Goal: Book appointment/travel/reservation

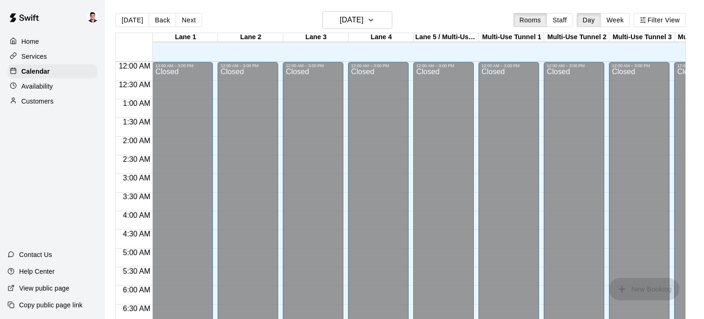
scroll to position [493, 0]
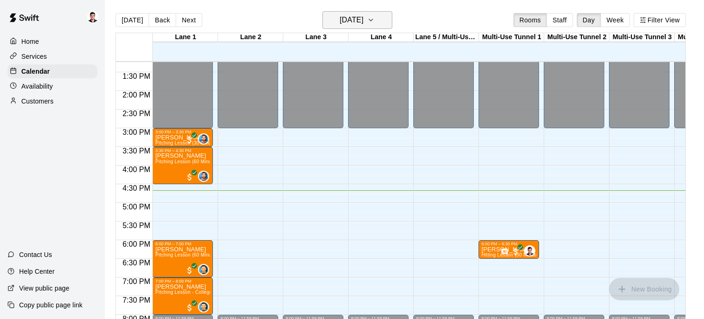
click at [375, 17] on icon "button" at bounding box center [370, 19] width 7 height 11
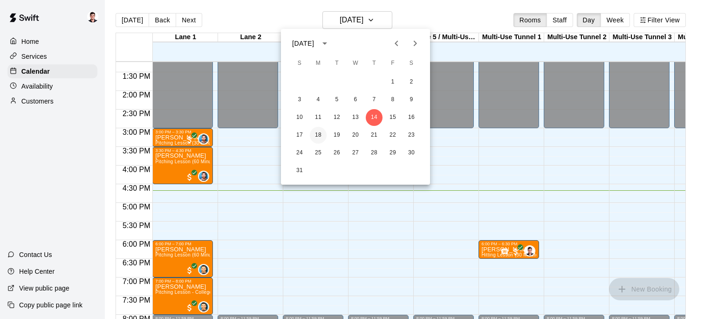
click at [314, 135] on button "18" at bounding box center [318, 135] width 17 height 17
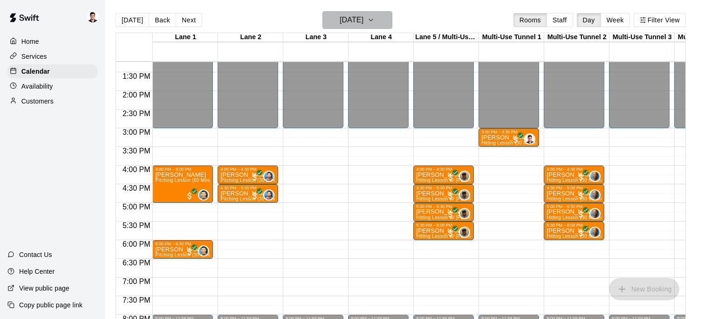
click at [388, 16] on button "[DATE]" at bounding box center [358, 20] width 70 height 18
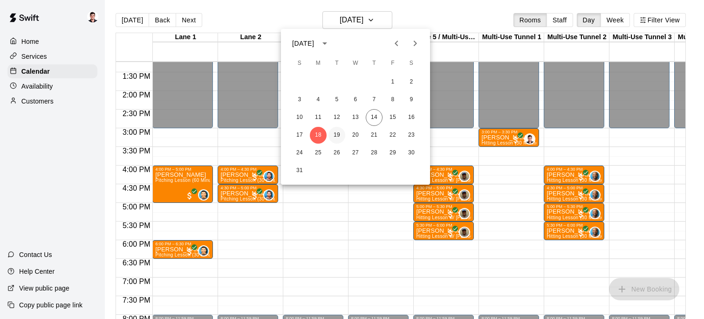
click at [339, 132] on button "19" at bounding box center [337, 135] width 17 height 17
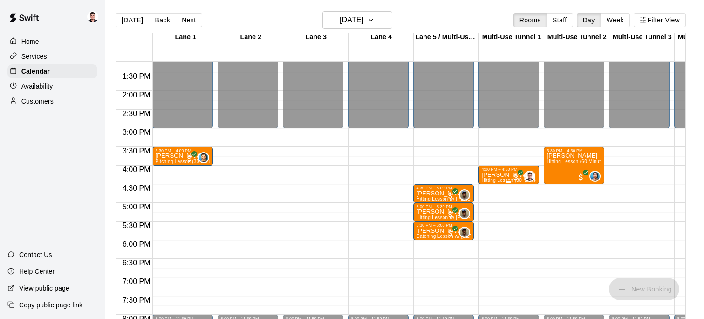
click at [499, 175] on p "[PERSON_NAME]" at bounding box center [509, 175] width 55 height 0
click at [508, 181] on div at bounding box center [352, 159] width 704 height 319
click at [38, 68] on p "Calendar" at bounding box center [35, 71] width 28 height 9
click at [378, 15] on button "[DATE]" at bounding box center [358, 20] width 70 height 18
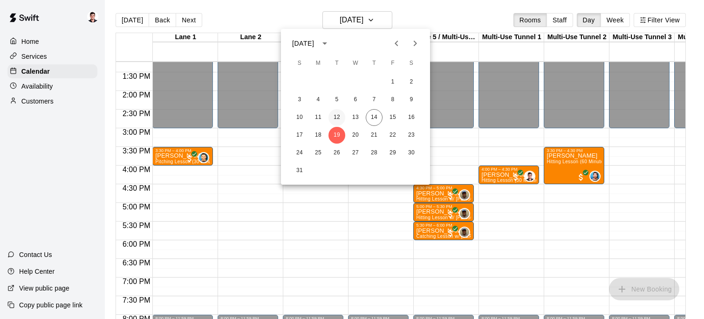
click at [334, 117] on button "12" at bounding box center [337, 117] width 17 height 17
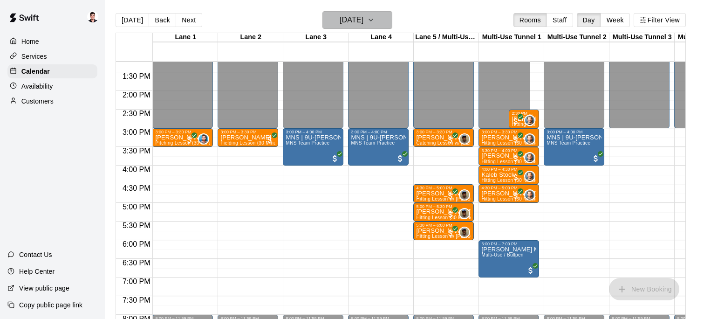
click at [391, 21] on button "[DATE]" at bounding box center [358, 20] width 70 height 18
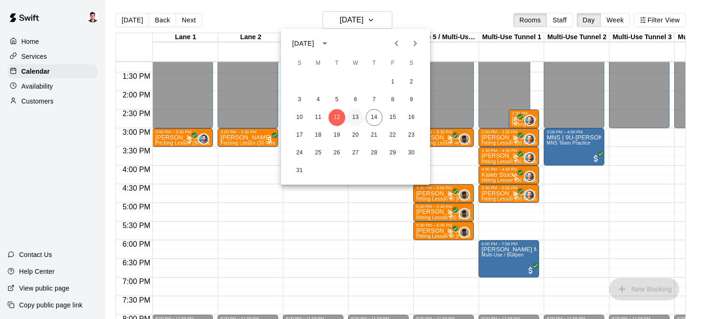
click at [359, 123] on button "13" at bounding box center [355, 117] width 17 height 17
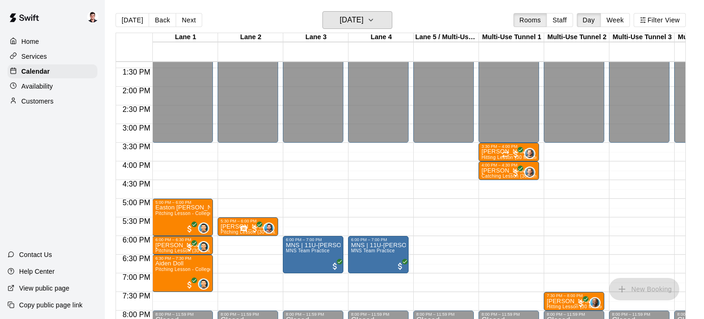
scroll to position [503, 0]
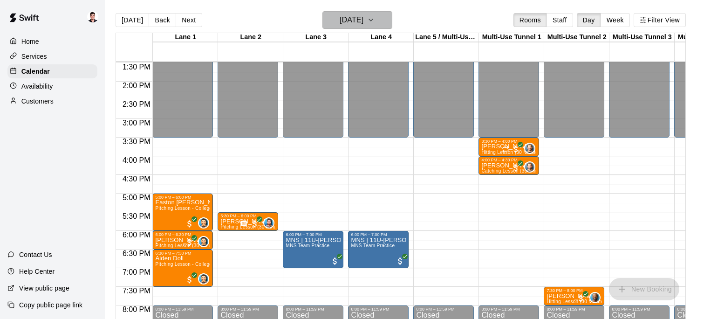
click at [375, 21] on icon "button" at bounding box center [370, 19] width 7 height 11
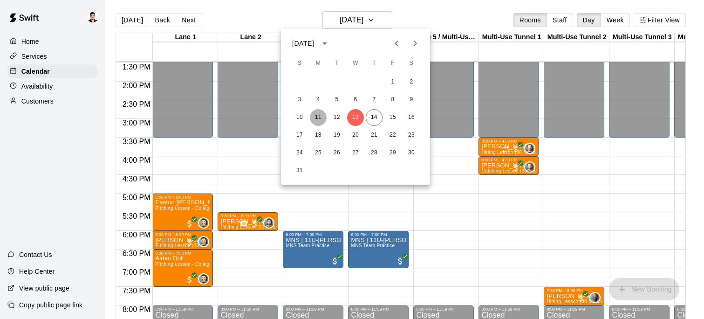
click at [316, 115] on button "11" at bounding box center [318, 117] width 17 height 17
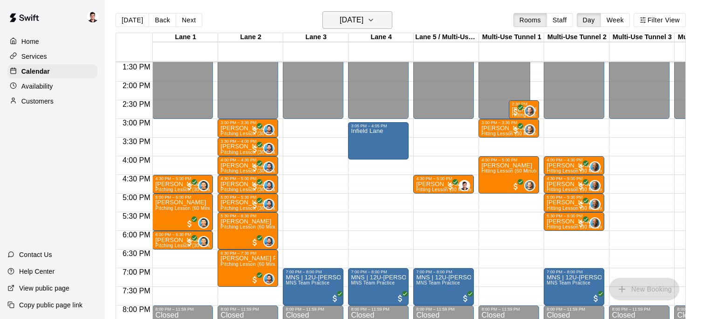
click at [375, 19] on icon "button" at bounding box center [370, 19] width 7 height 11
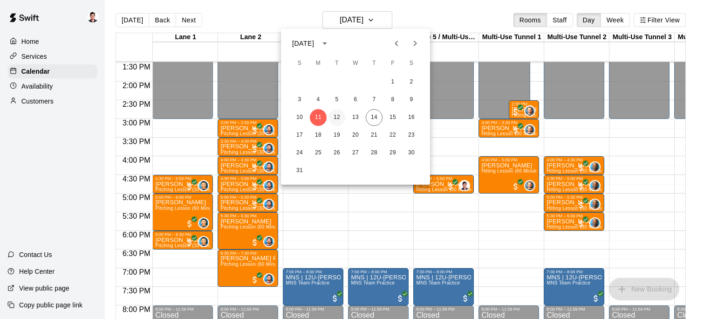
click at [339, 111] on button "12" at bounding box center [337, 117] width 17 height 17
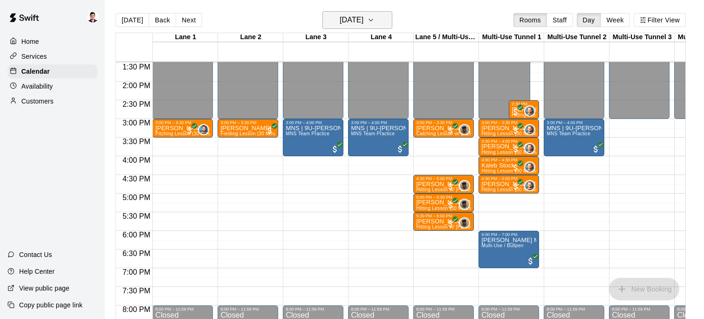
click at [375, 22] on icon "button" at bounding box center [370, 19] width 7 height 11
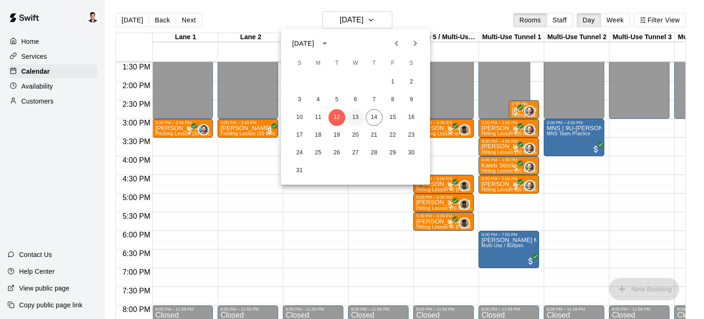
click at [356, 115] on button "13" at bounding box center [355, 117] width 17 height 17
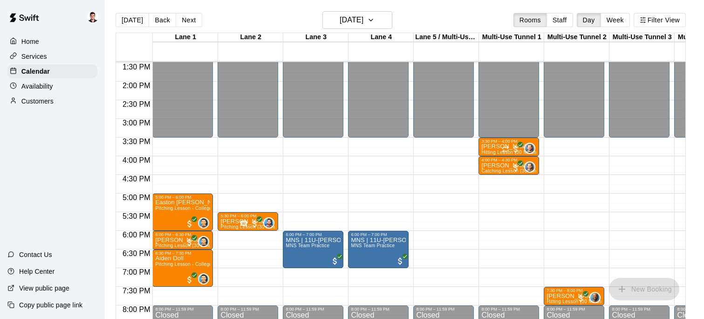
drag, startPoint x: 572, startPoint y: 207, endPoint x: 462, endPoint y: 193, distance: 111.3
click at [478, 193] on div "12:00 AM 12:30 AM 1:00 AM 1:30 AM 2:00 AM 2:30 AM 3:00 AM 3:30 AM 4:00 AM 4:30 …" at bounding box center [401, 195] width 570 height 269
drag, startPoint x: 544, startPoint y: 183, endPoint x: 206, endPoint y: 165, distance: 339.4
click at [217, 166] on div "12:00 AM 12:30 AM 1:00 AM 1:30 AM 2:00 AM 2:30 AM 3:00 AM 3:30 AM 4:00 AM 4:30 …" at bounding box center [401, 195] width 570 height 269
